Goal: Transaction & Acquisition: Download file/media

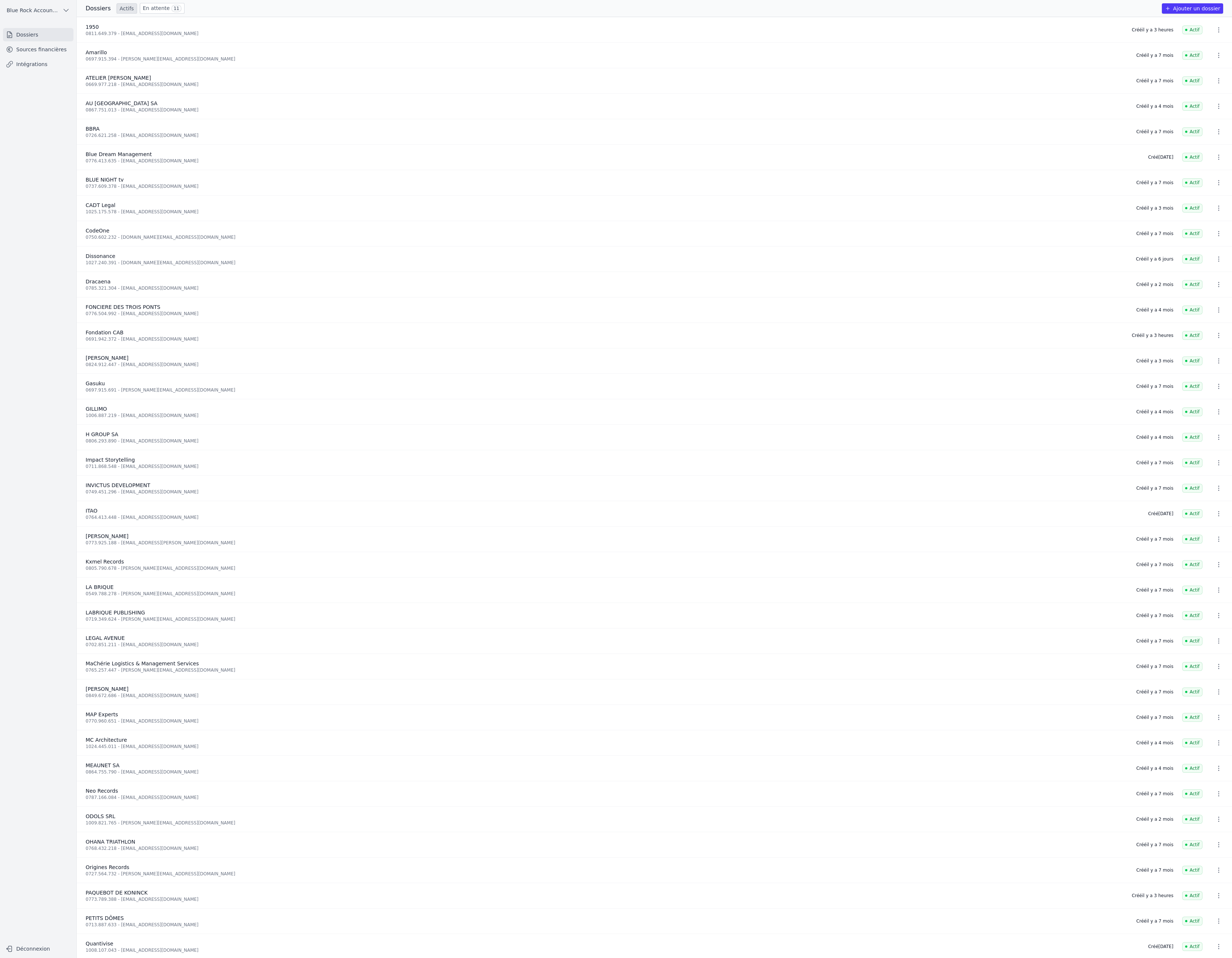
click at [47, 56] on link "Sources financières" at bounding box center [38, 49] width 70 height 13
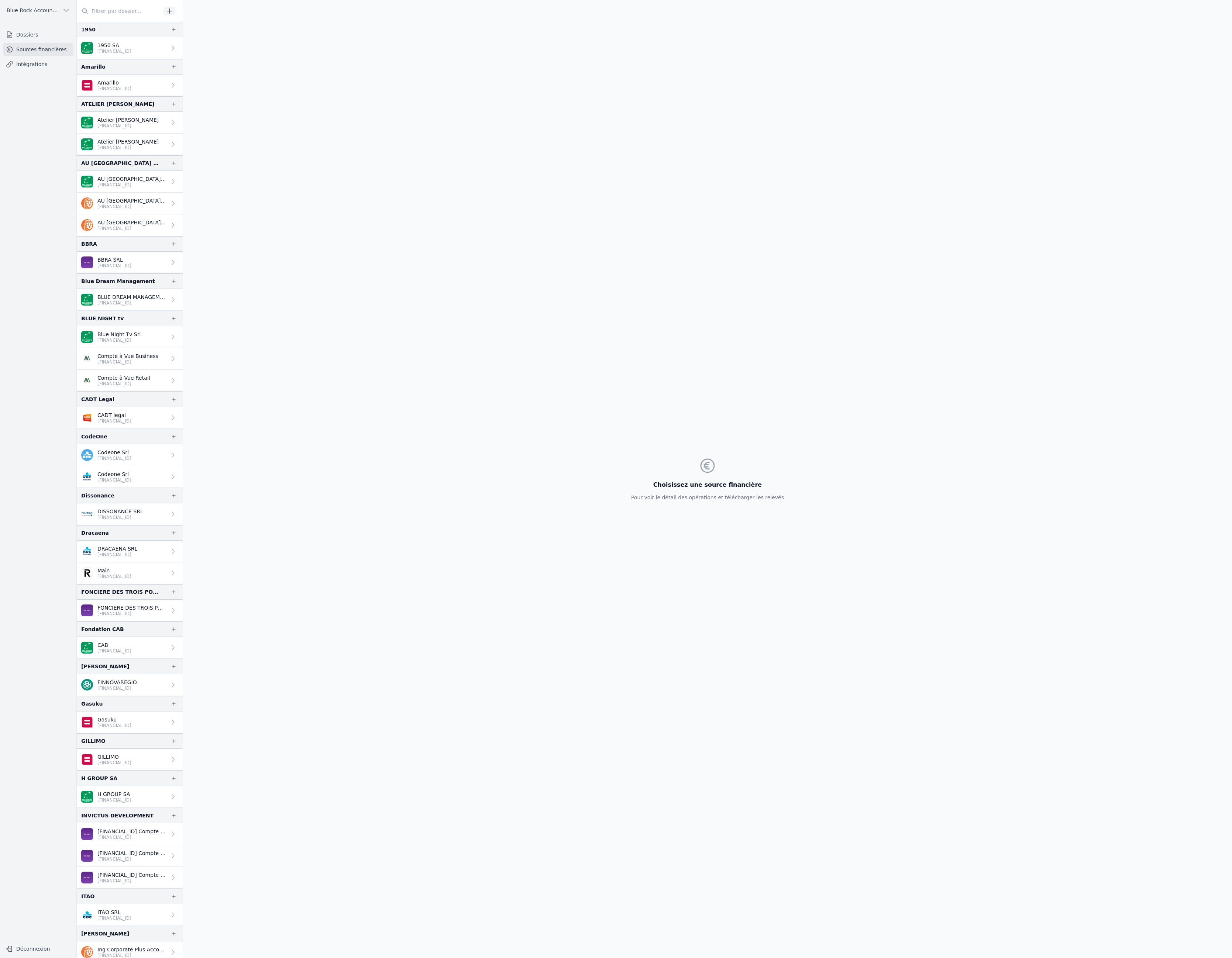
click at [183, 59] on link "1950 SA [FINANCIAL_ID]" at bounding box center [130, 48] width 106 height 22
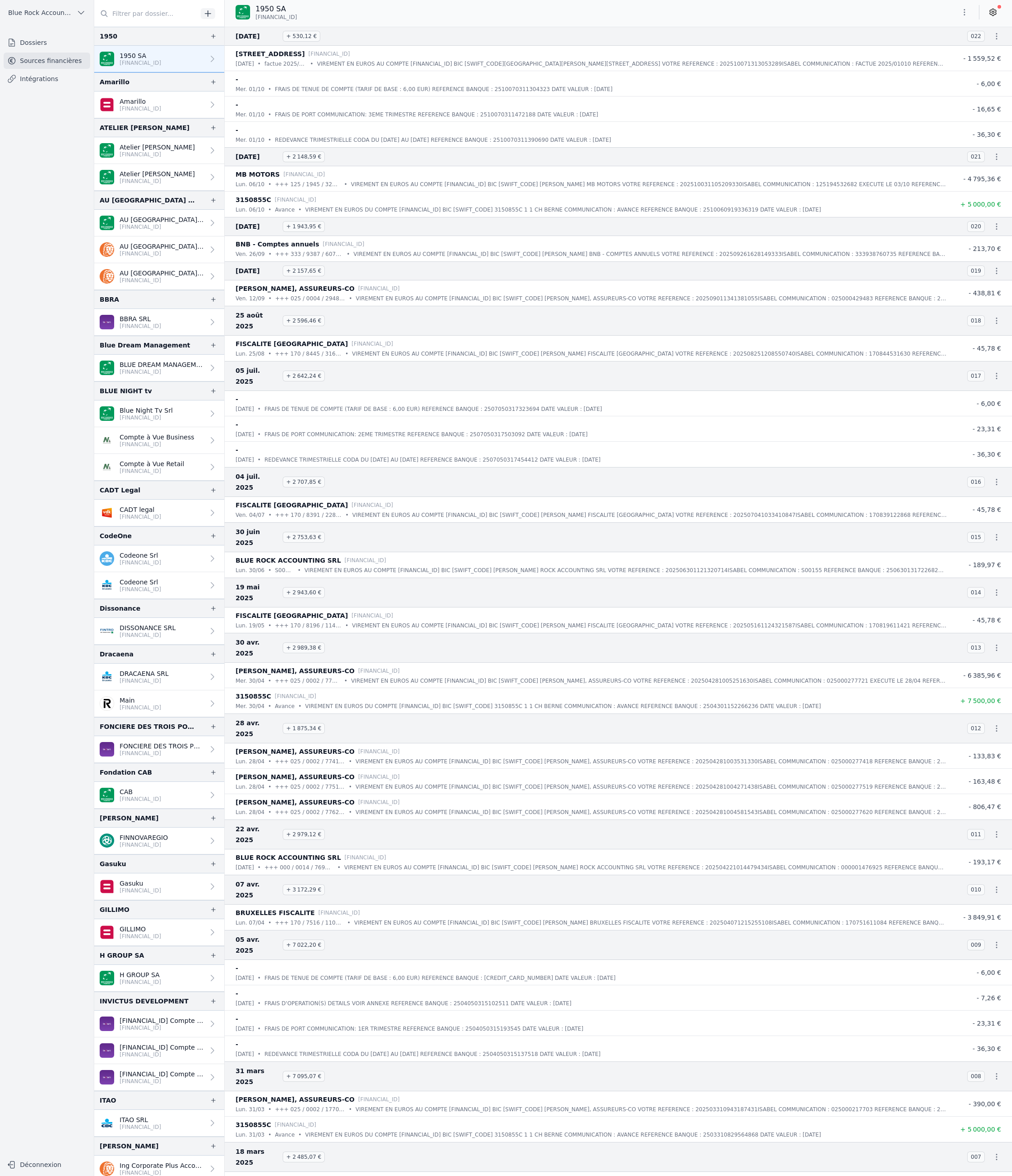
click at [960, 17] on icon "button" at bounding box center [964, 11] width 9 height 9
click at [912, 65] on button "Exporter" at bounding box center [891, 58] width 65 height 17
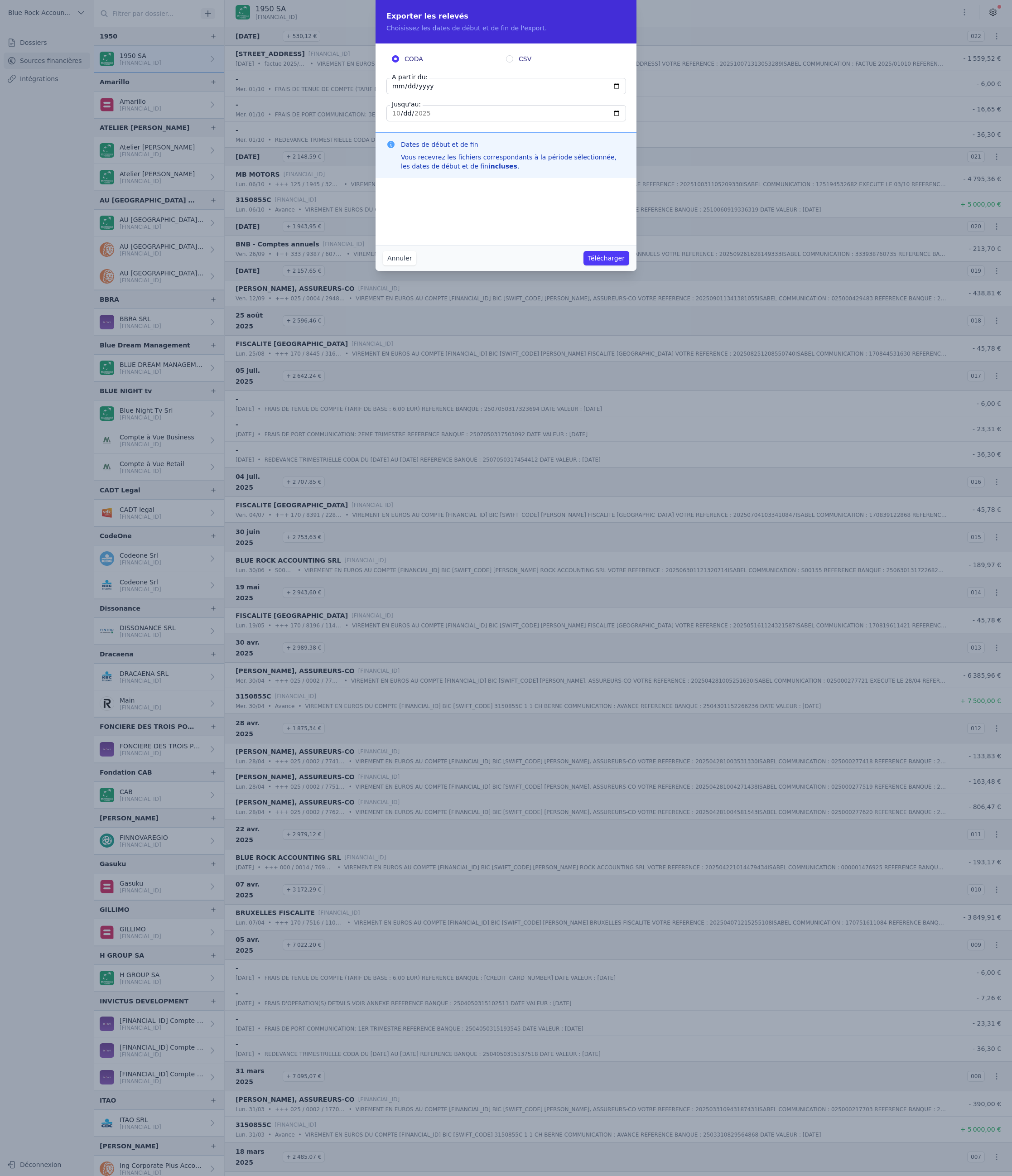
click at [444, 95] on input "[DATE]" at bounding box center [506, 86] width 240 height 16
type input "[DATE]"
click at [508, 63] on input "CSV" at bounding box center [509, 59] width 7 height 7
radio input "true"
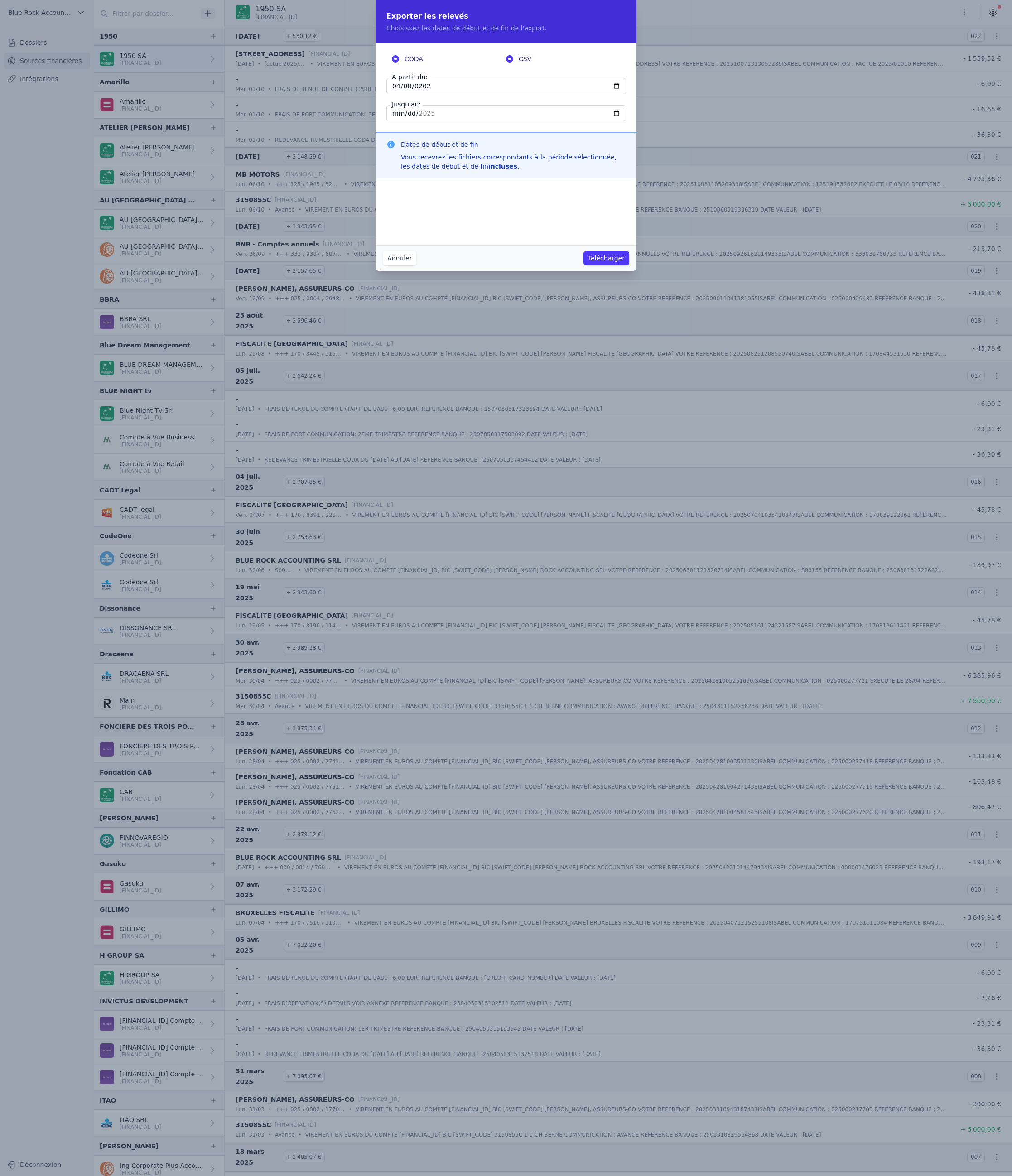
radio input "false"
click at [629, 266] on button "Télécharger" at bounding box center [606, 258] width 46 height 15
